Goal: Task Accomplishment & Management: Use online tool/utility

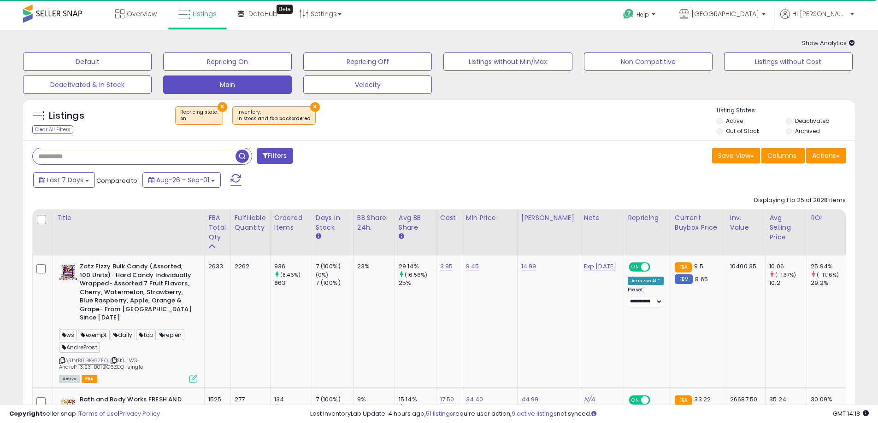
click at [126, 155] on input "text" at bounding box center [134, 156] width 203 height 16
type input "********"
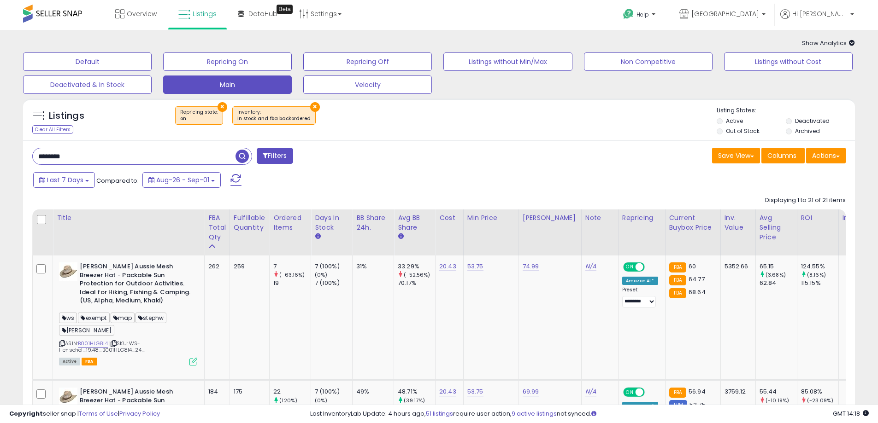
click at [825, 39] on span "Show Analytics" at bounding box center [828, 43] width 53 height 9
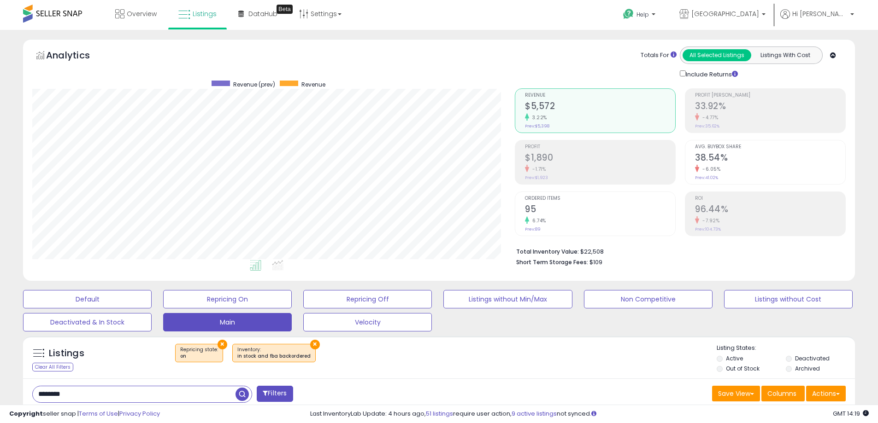
scroll to position [276, 0]
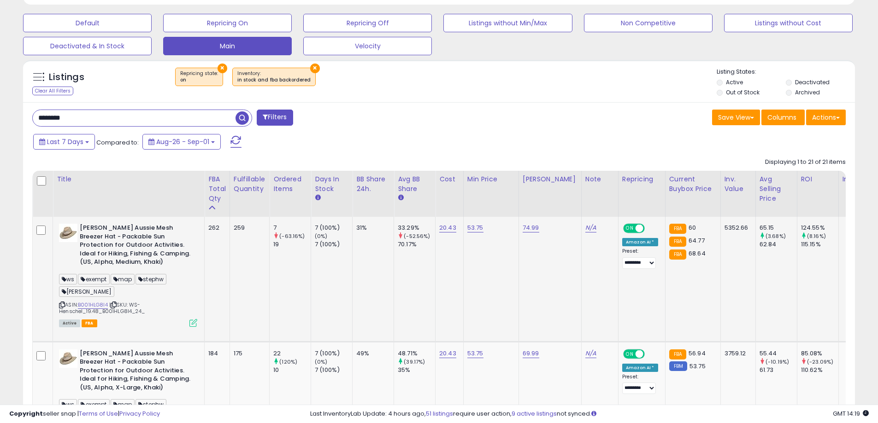
click at [84, 294] on span "[PERSON_NAME]" at bounding box center [86, 292] width 55 height 11
copy span "[PERSON_NAME]"
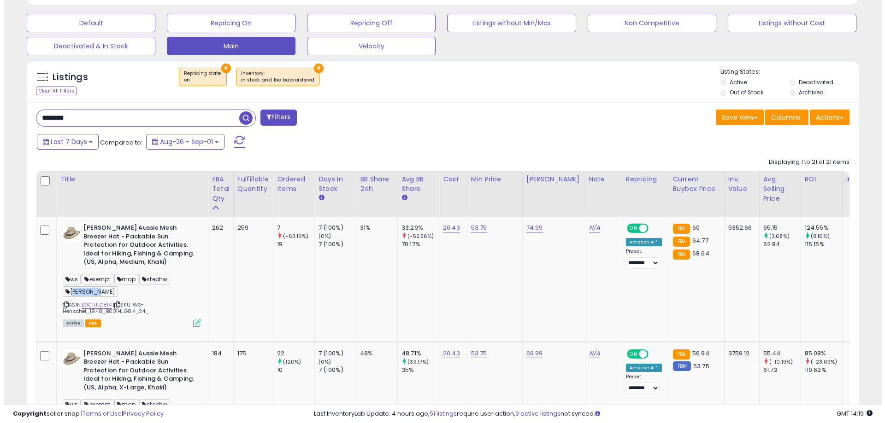
scroll to position [138, 0]
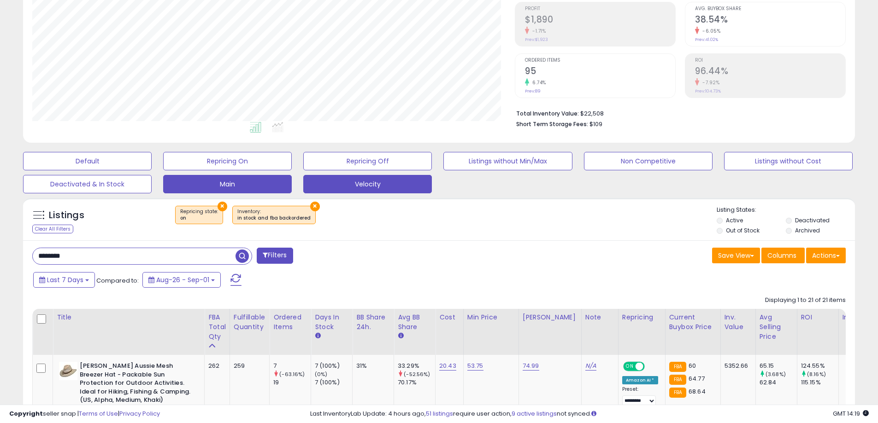
click at [344, 185] on button "Velocity" at bounding box center [367, 184] width 129 height 18
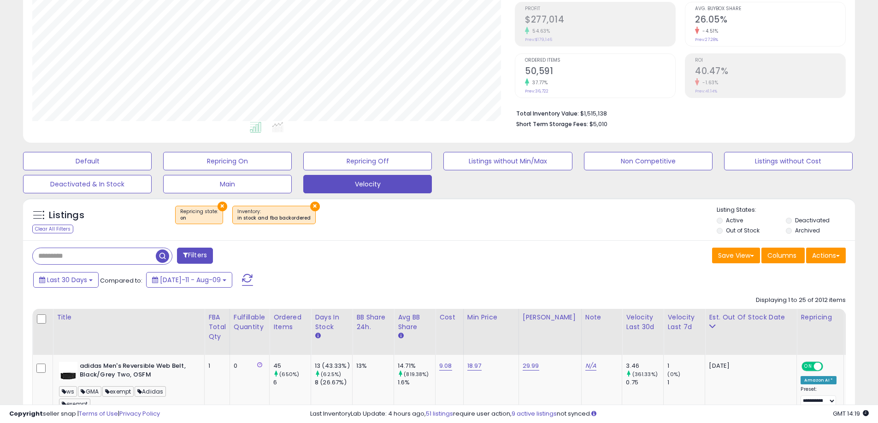
scroll to position [0, 0]
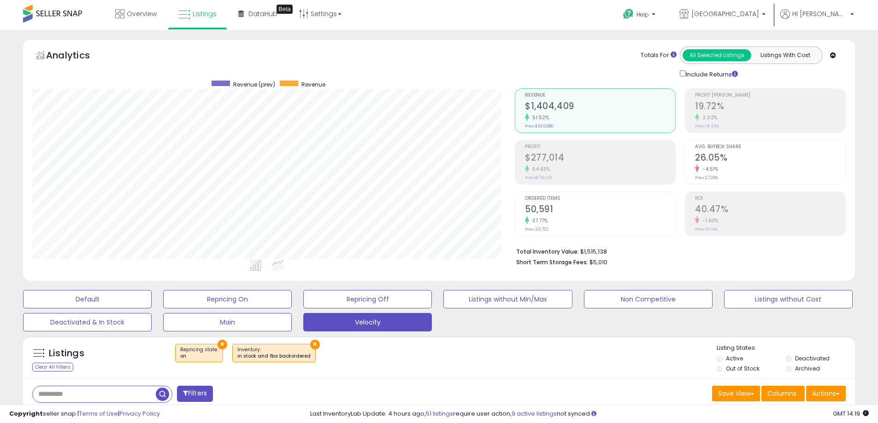
click at [832, 56] on icon at bounding box center [833, 56] width 6 height 6
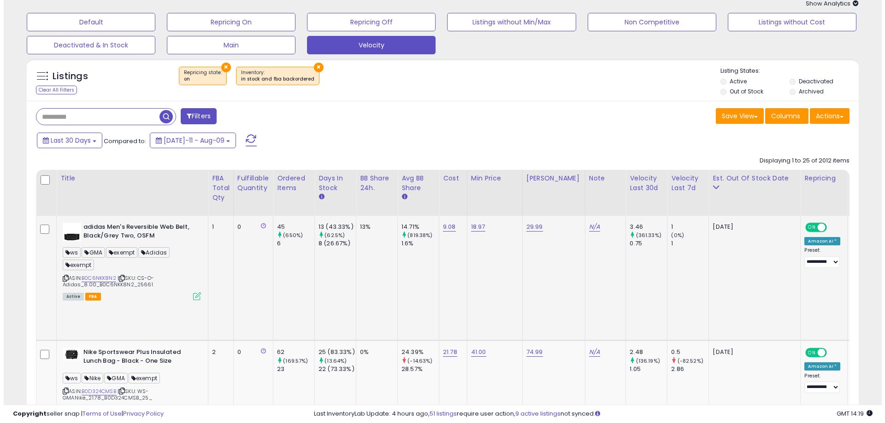
scroll to position [92, 0]
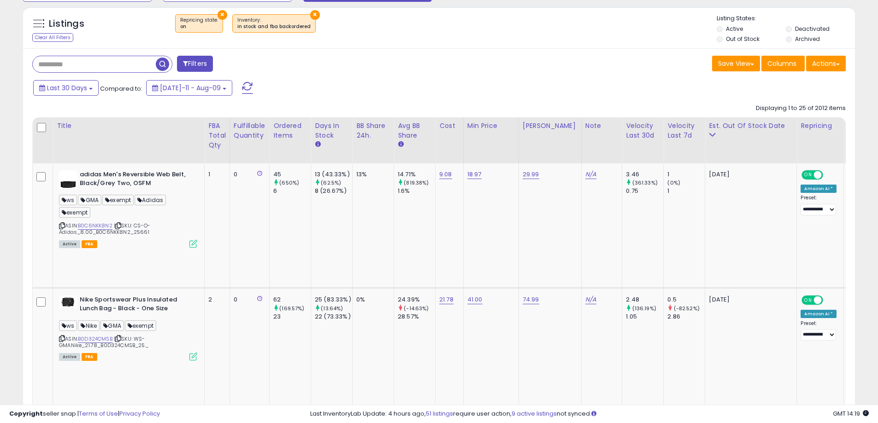
click at [193, 59] on button "Filters" at bounding box center [195, 64] width 36 height 16
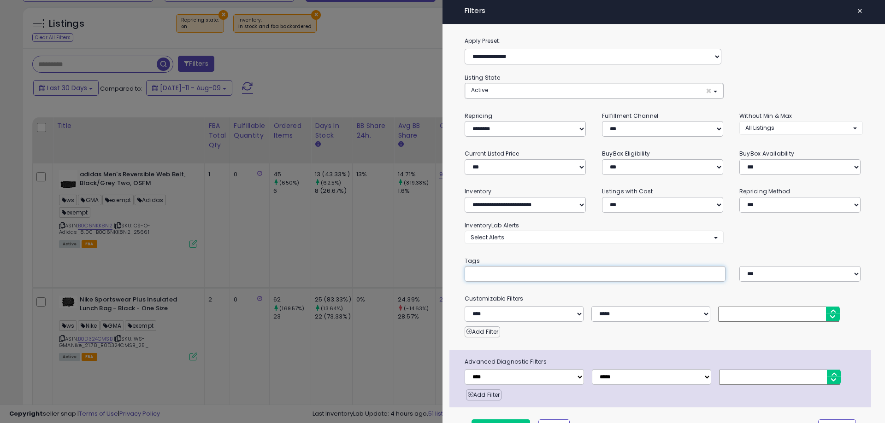
click at [533, 270] on input "text" at bounding box center [539, 274] width 138 height 9
paste input "********"
type input "********"
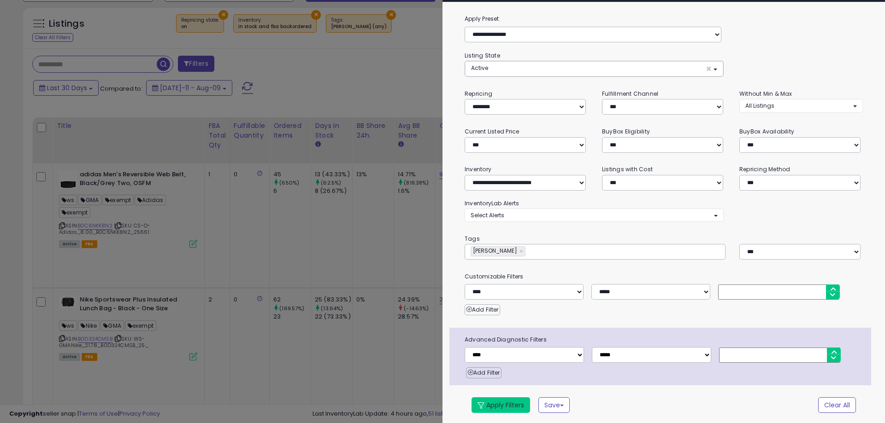
click at [501, 405] on button "Apply Filters" at bounding box center [500, 406] width 59 height 16
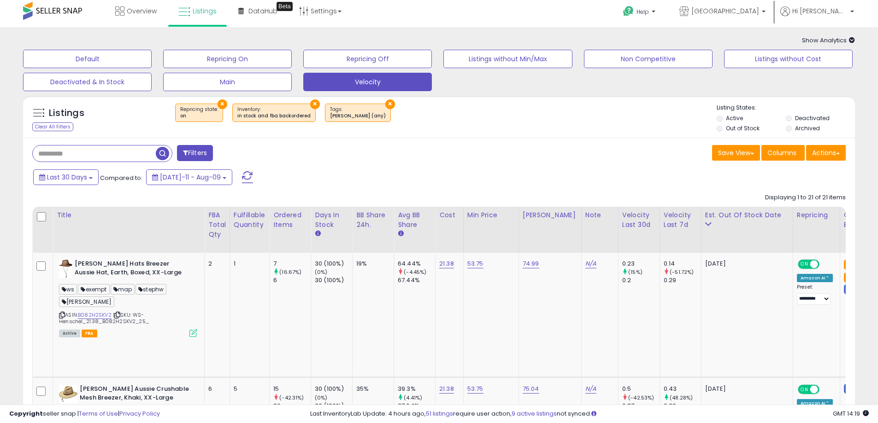
scroll to position [0, 0]
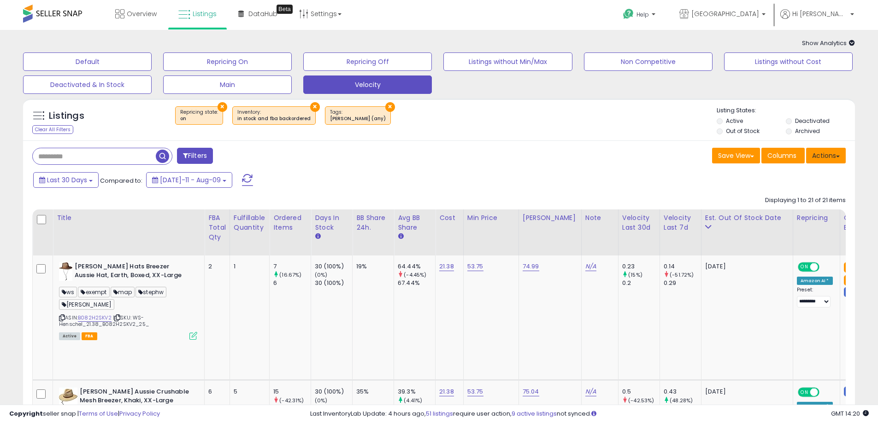
click at [835, 159] on button "Actions" at bounding box center [826, 156] width 40 height 16
click at [785, 217] on link "Export All Columns" at bounding box center [788, 214] width 101 height 14
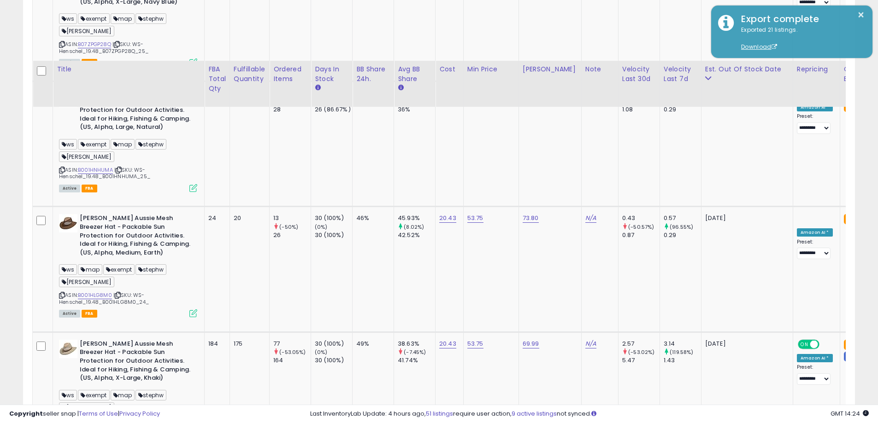
scroll to position [1152, 0]
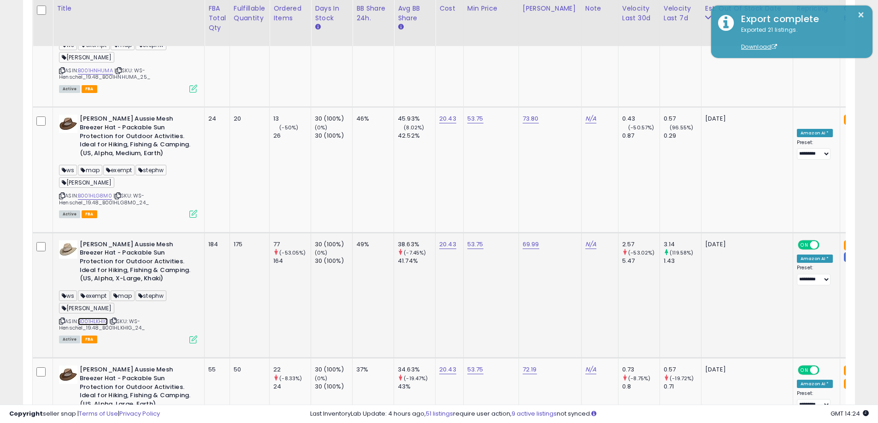
click at [90, 318] on link "B001HLKHIG" at bounding box center [93, 322] width 30 height 8
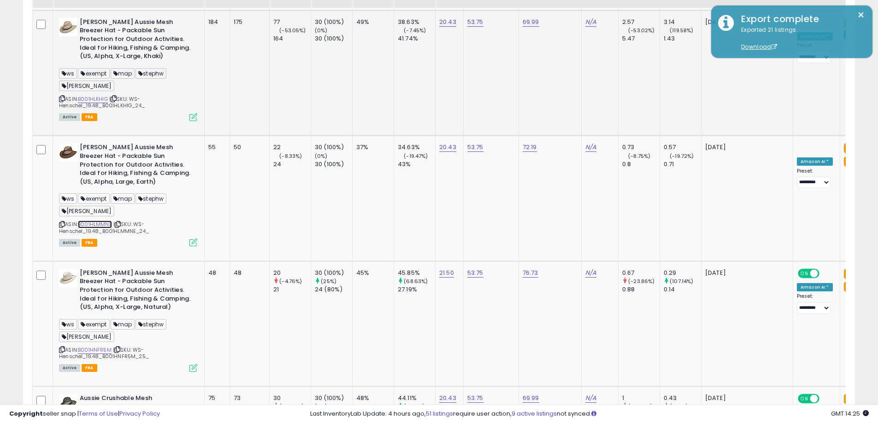
scroll to position [1428, 0]
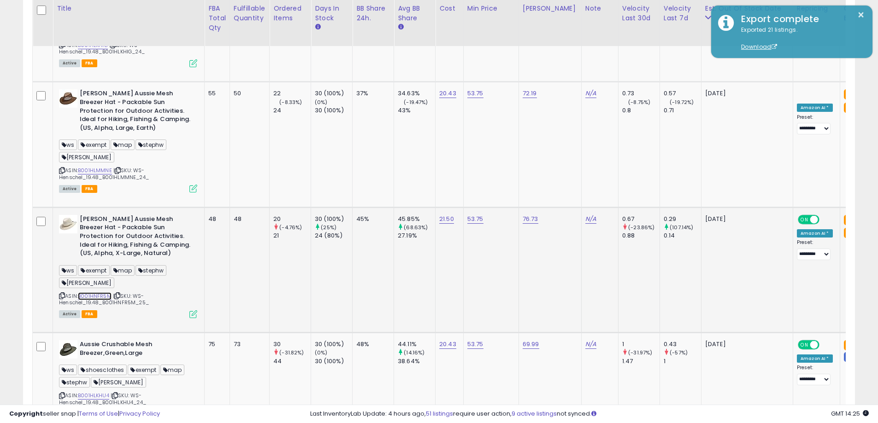
click at [97, 293] on link "B001HNFR5M" at bounding box center [95, 297] width 34 height 8
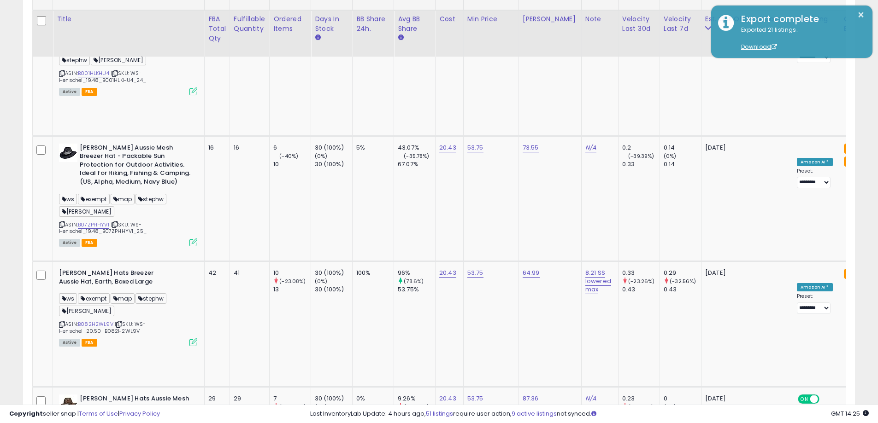
scroll to position [1935, 0]
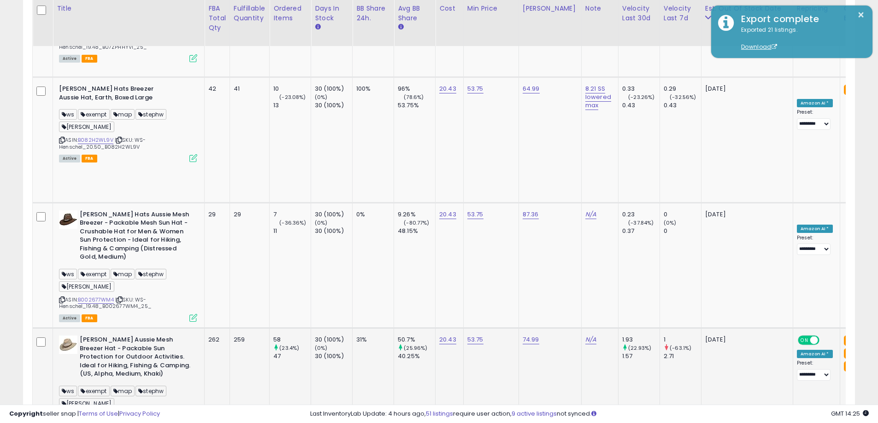
click at [94, 413] on link "B001HLG8I4" at bounding box center [93, 417] width 30 height 8
click at [61, 415] on icon at bounding box center [62, 417] width 6 height 5
click at [115, 415] on icon at bounding box center [114, 417] width 6 height 5
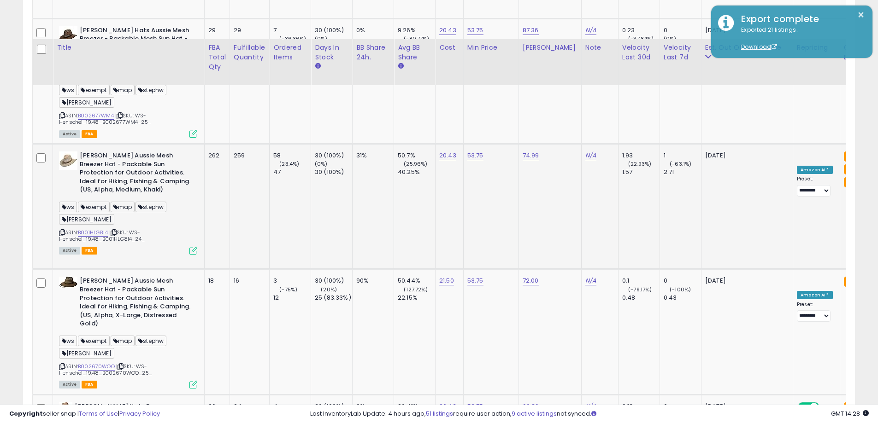
scroll to position [2192, 0]
